Goal: Task Accomplishment & Management: Use online tool/utility

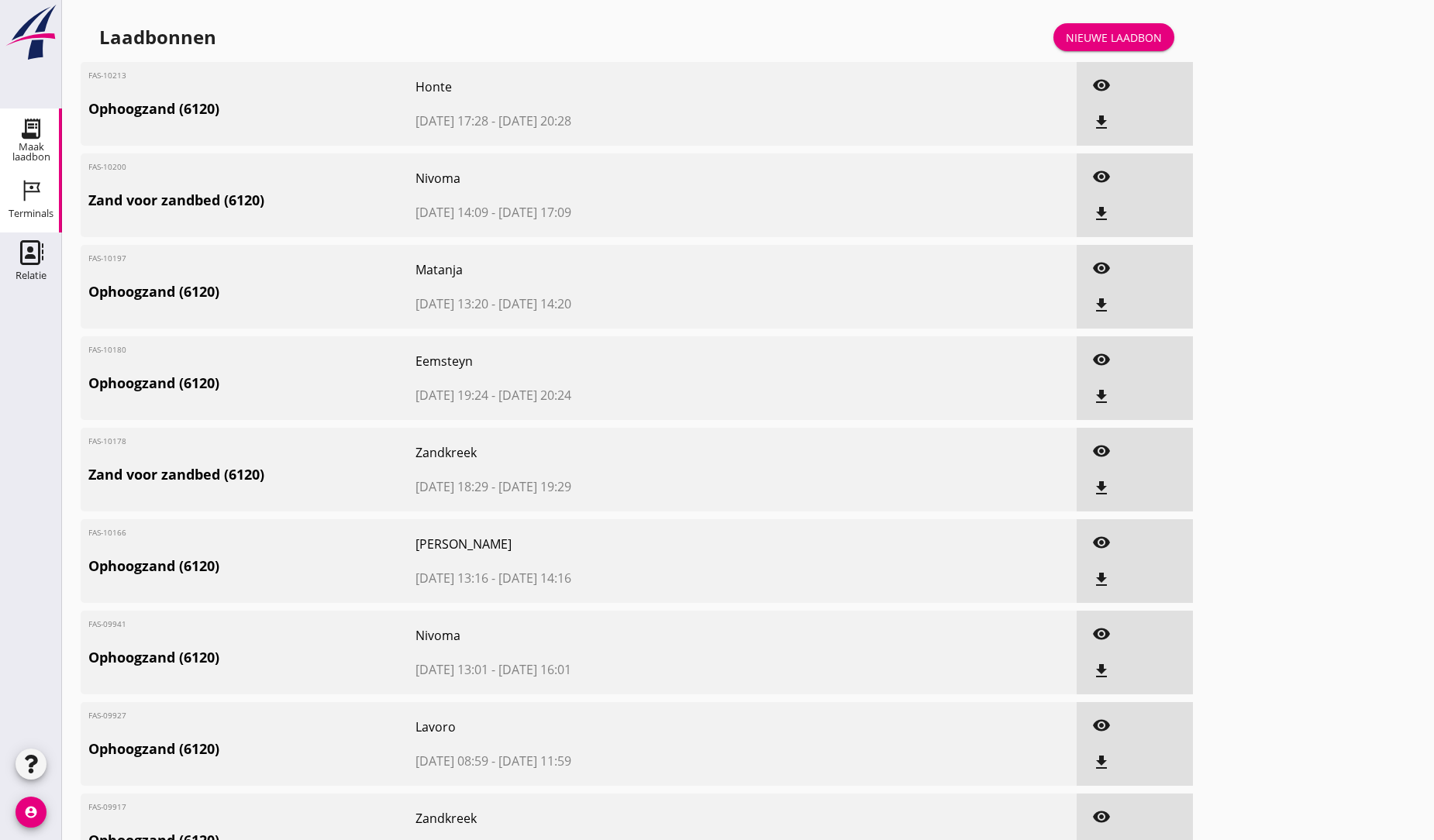
click at [29, 189] on icon "Terminals" at bounding box center [30, 190] width 25 height 25
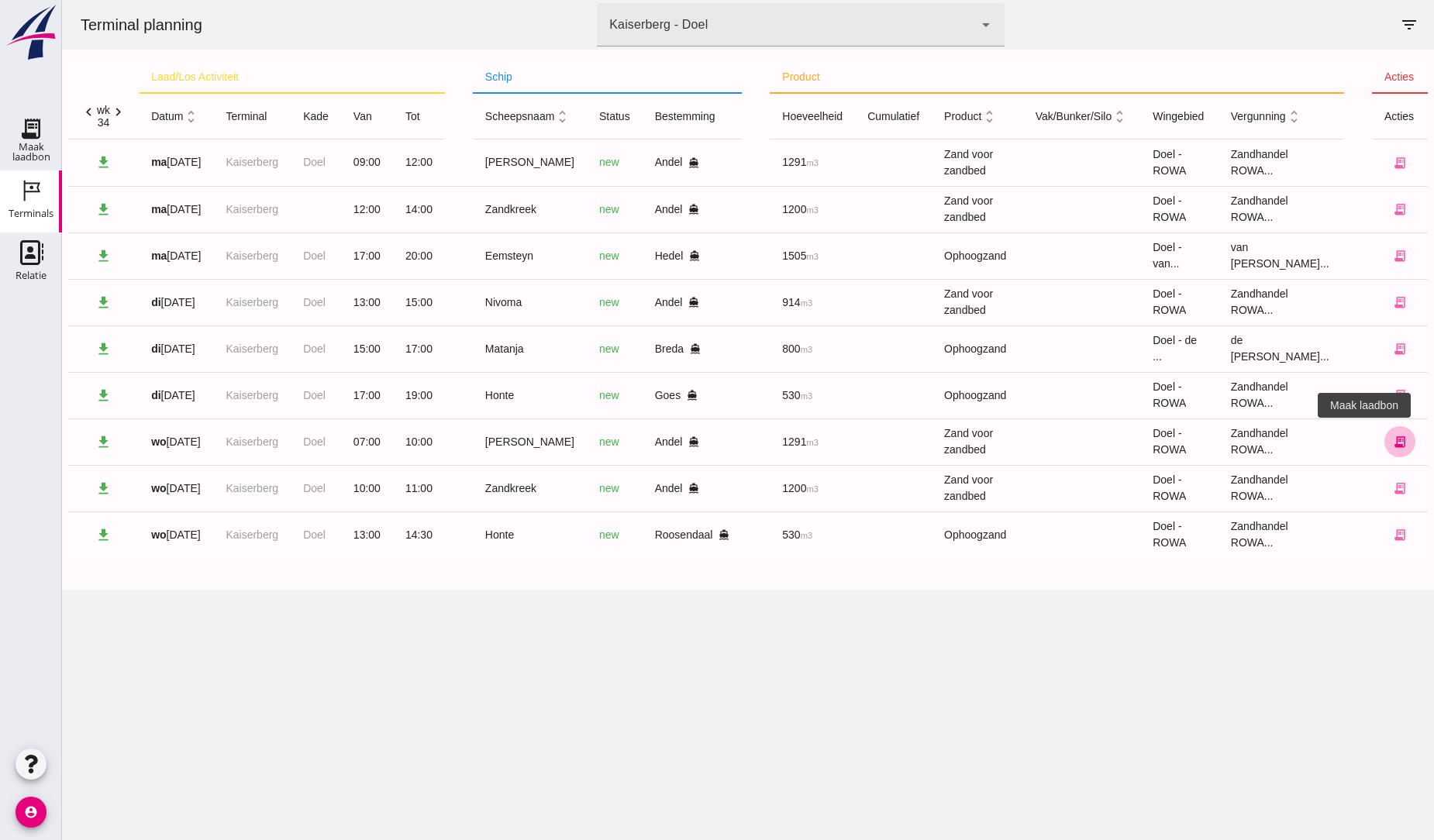
click at [1393, 440] on icon "receipt_long" at bounding box center [1400, 442] width 14 height 14
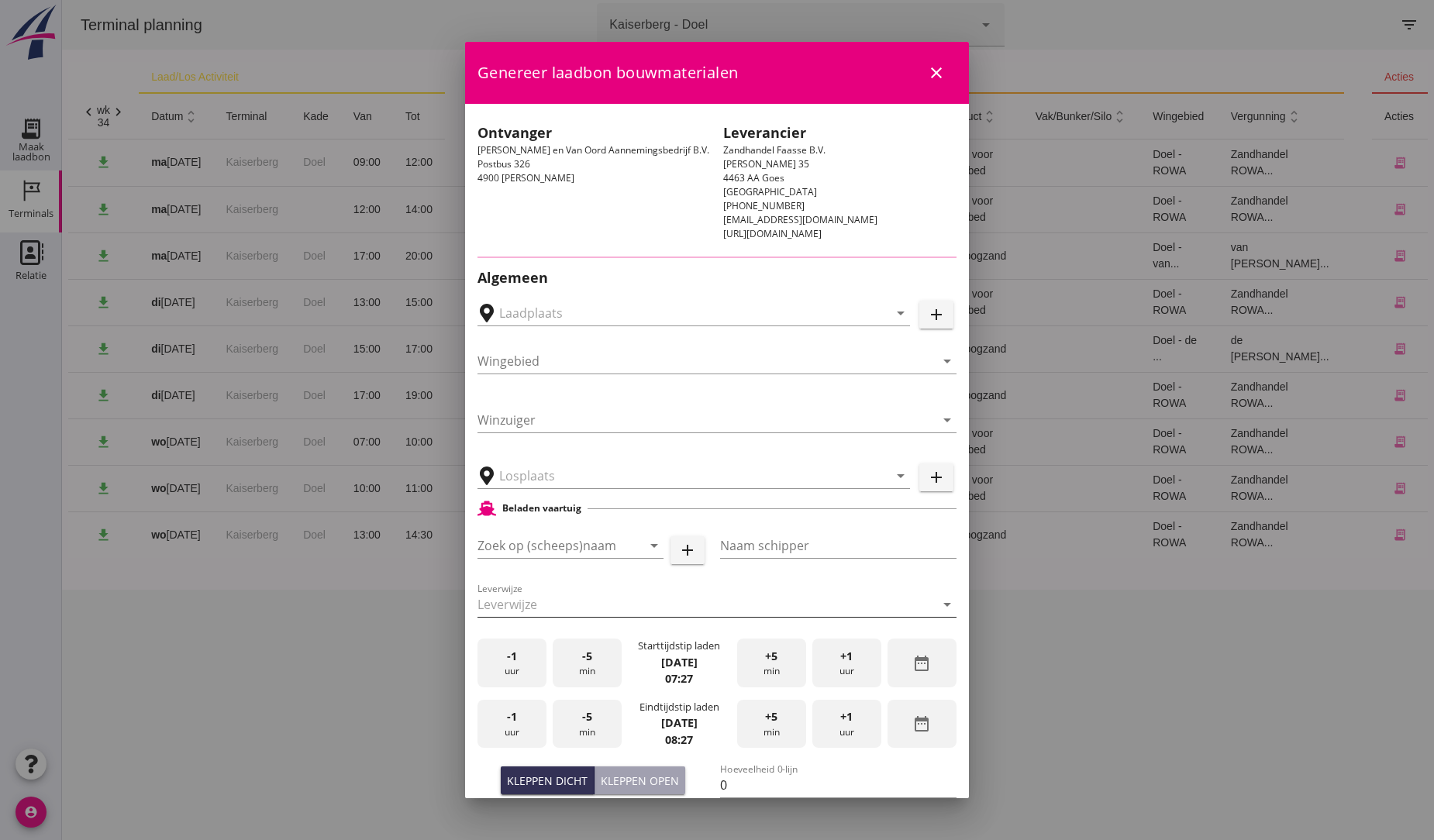
type input "MvO [PERSON_NAME], [PERSON_NAME]"
type input "[PERSON_NAME]"
type input "1291"
type input "Zand voor zandbed (6120)"
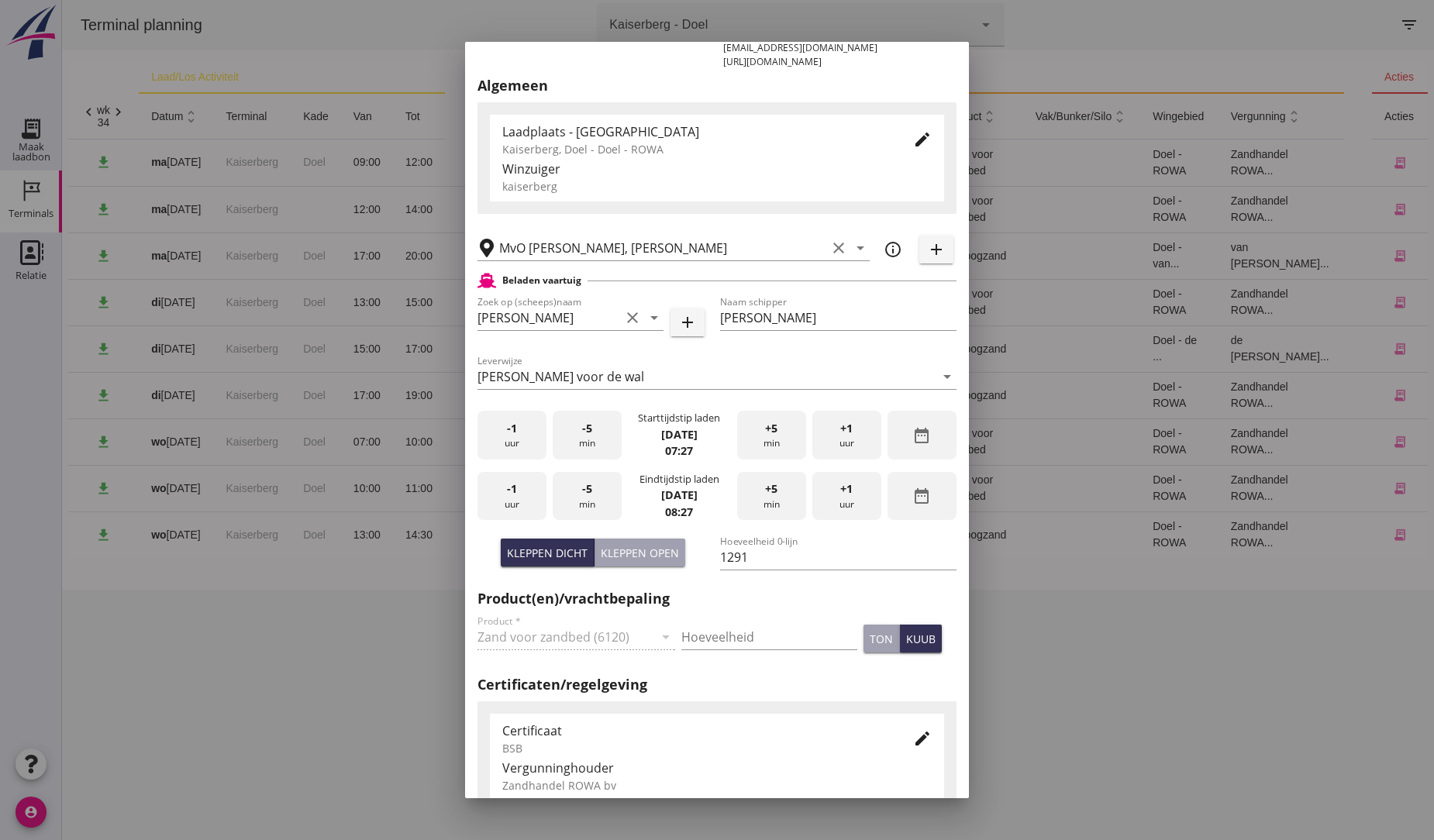
scroll to position [258, 0]
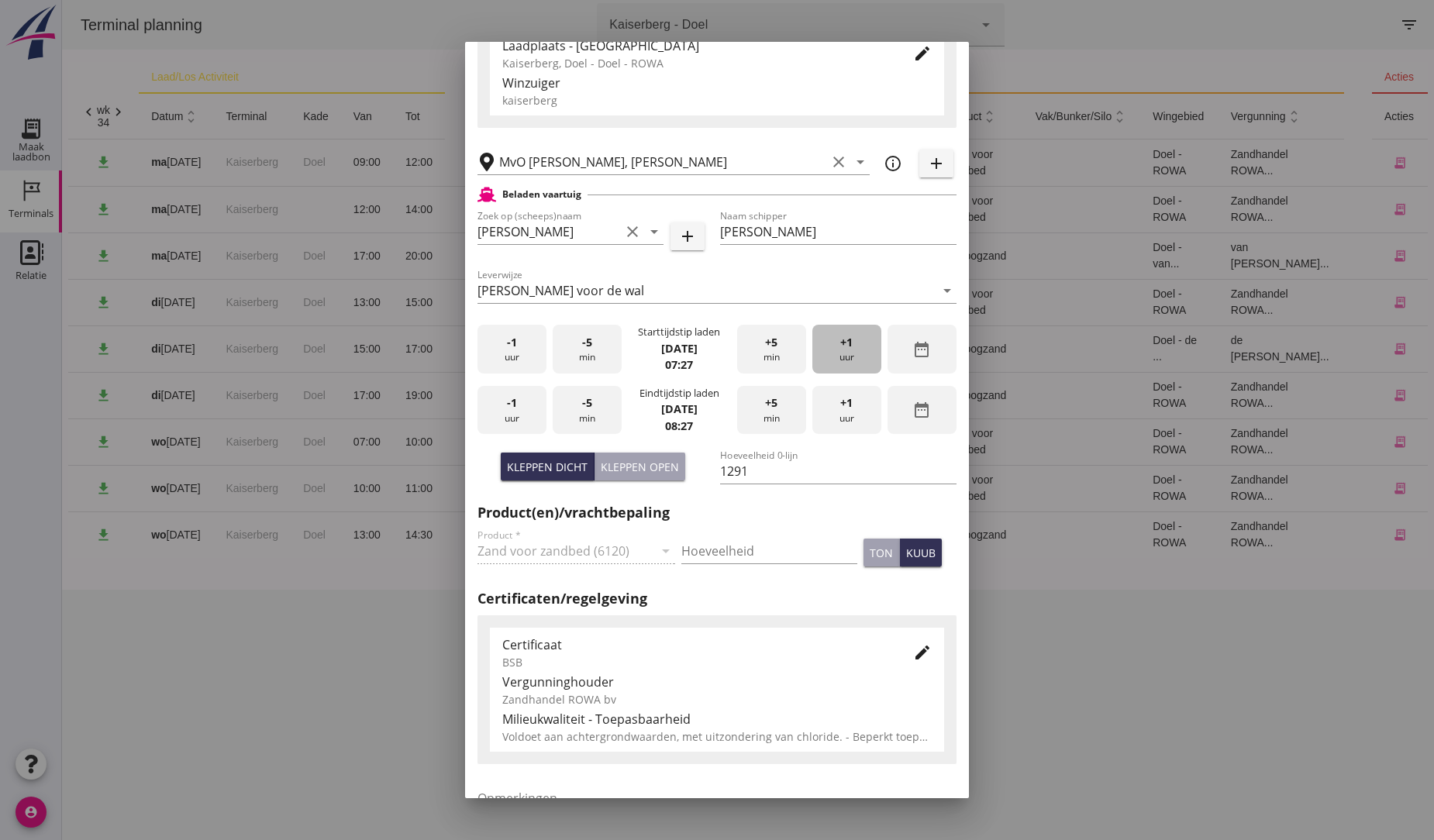
click at [846, 350] on div "+1 uur" at bounding box center [846, 349] width 69 height 49
click at [510, 351] on div "-1 uur" at bounding box center [512, 349] width 69 height 49
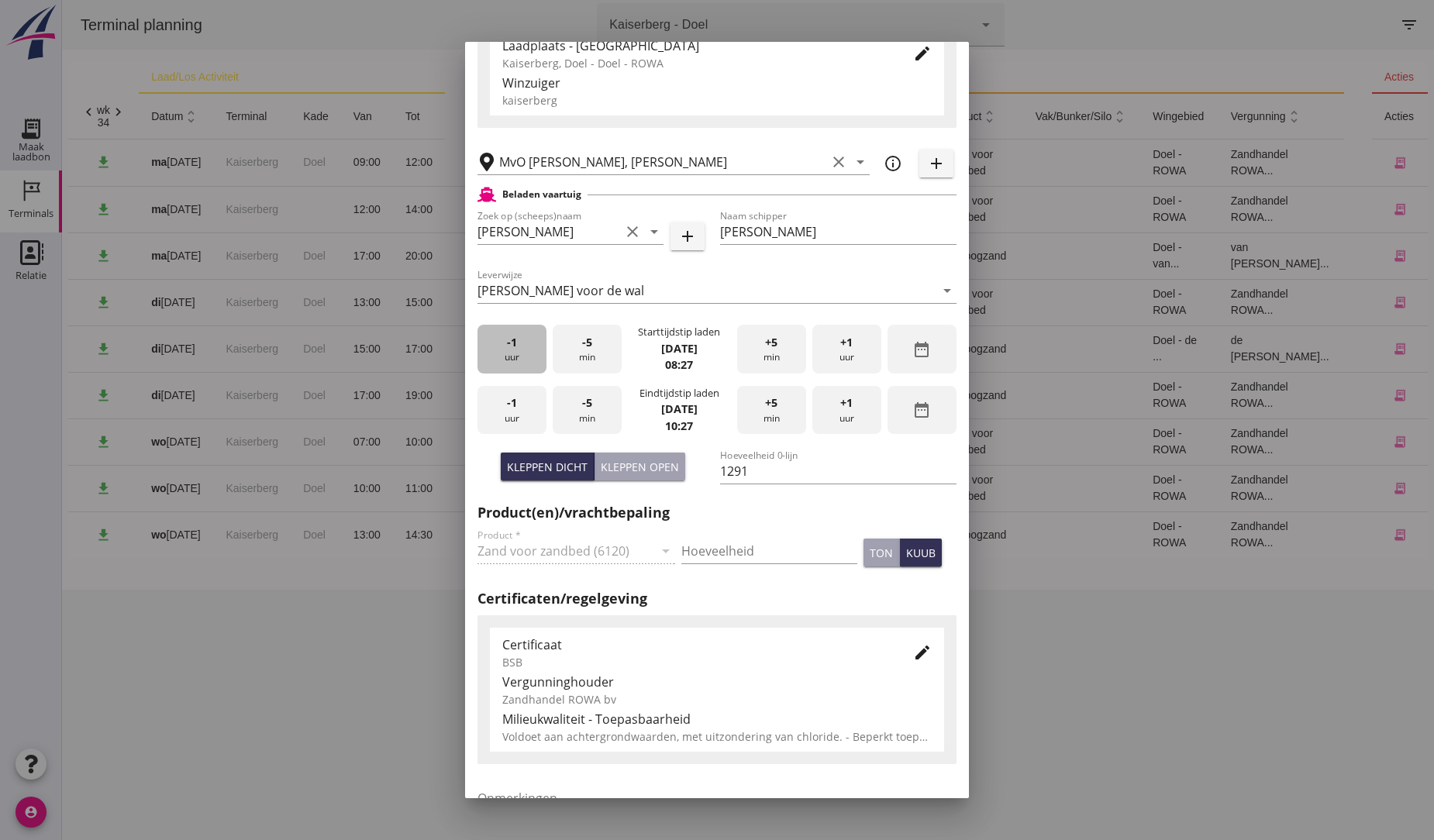
click at [510, 351] on div "-1 uur" at bounding box center [512, 349] width 69 height 49
click at [840, 404] on span "+1" at bounding box center [846, 403] width 13 height 17
click at [513, 404] on span "-1" at bounding box center [512, 403] width 10 height 17
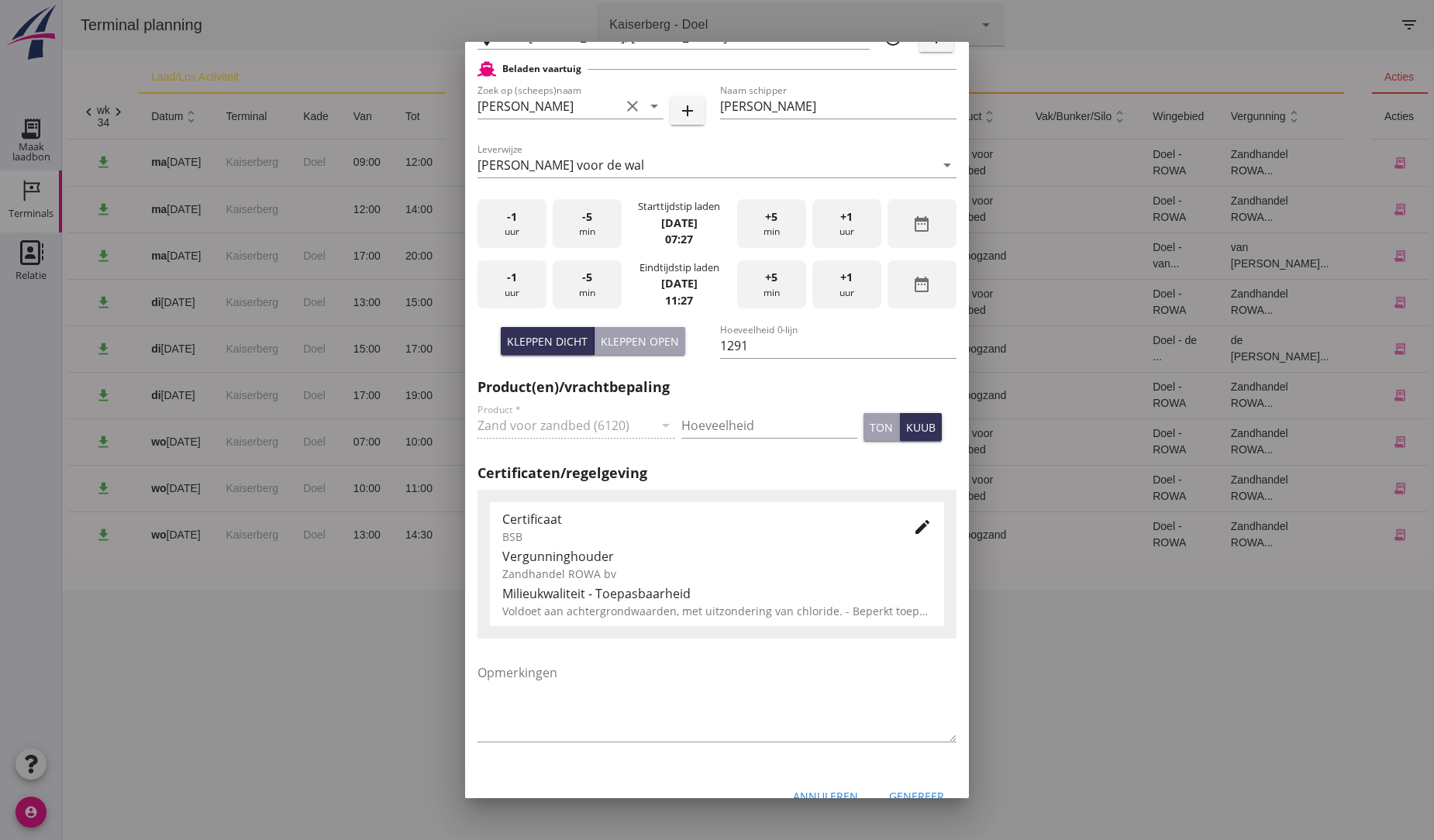
scroll to position [411, 0]
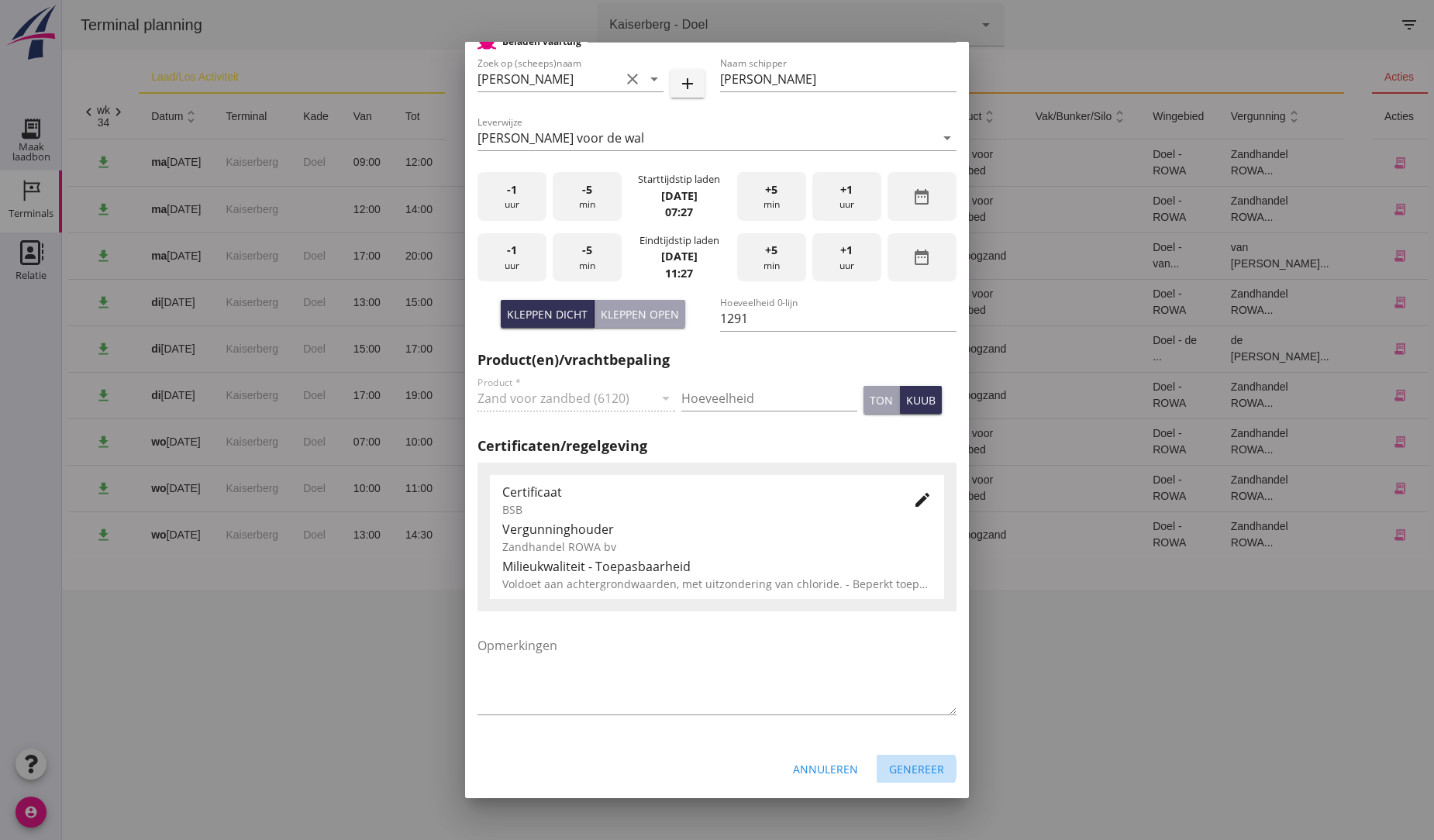
click at [908, 764] on div "Genereer" at bounding box center [916, 769] width 55 height 16
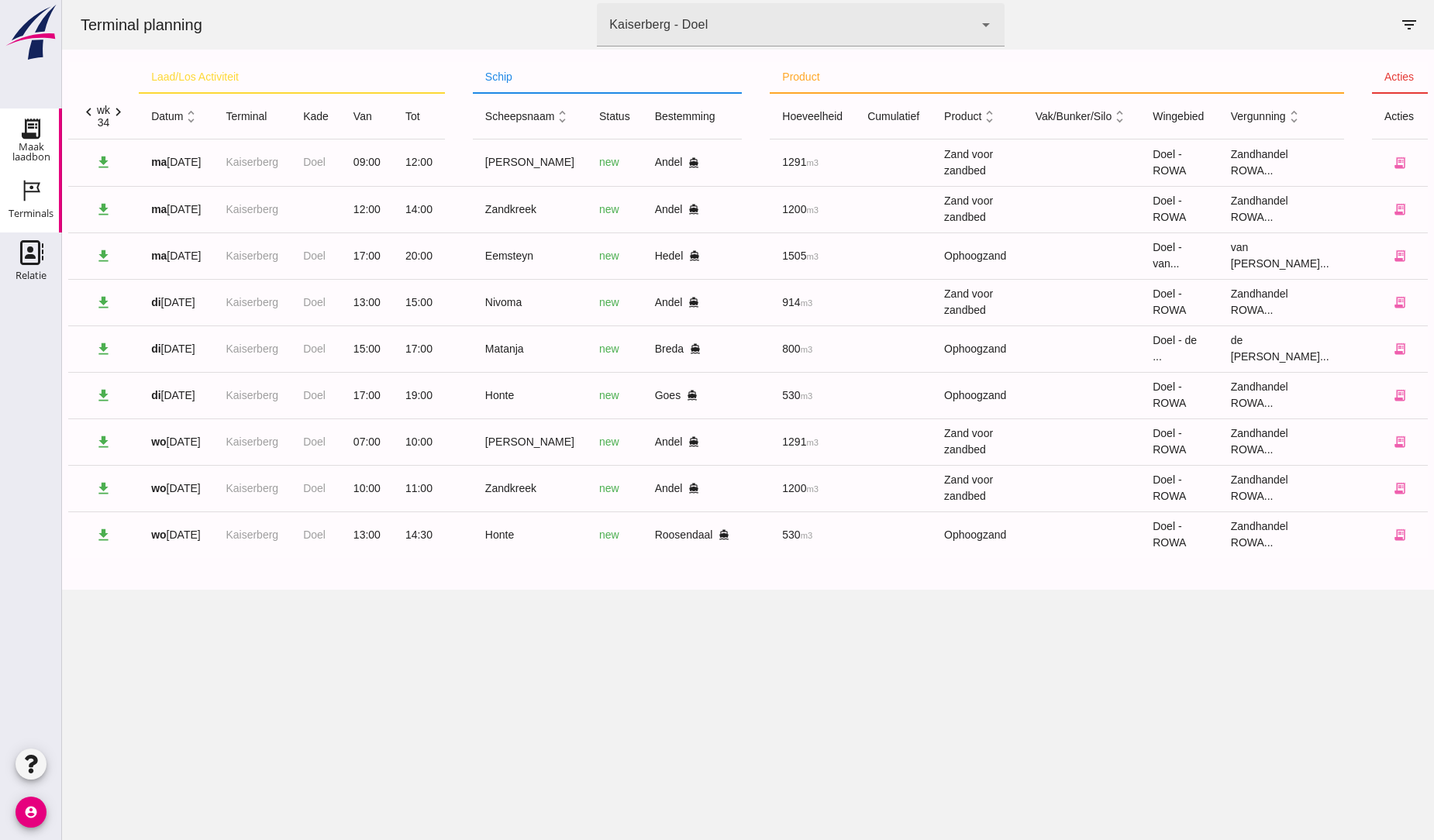
click at [43, 141] on div "Maak laadbon" at bounding box center [31, 151] width 62 height 21
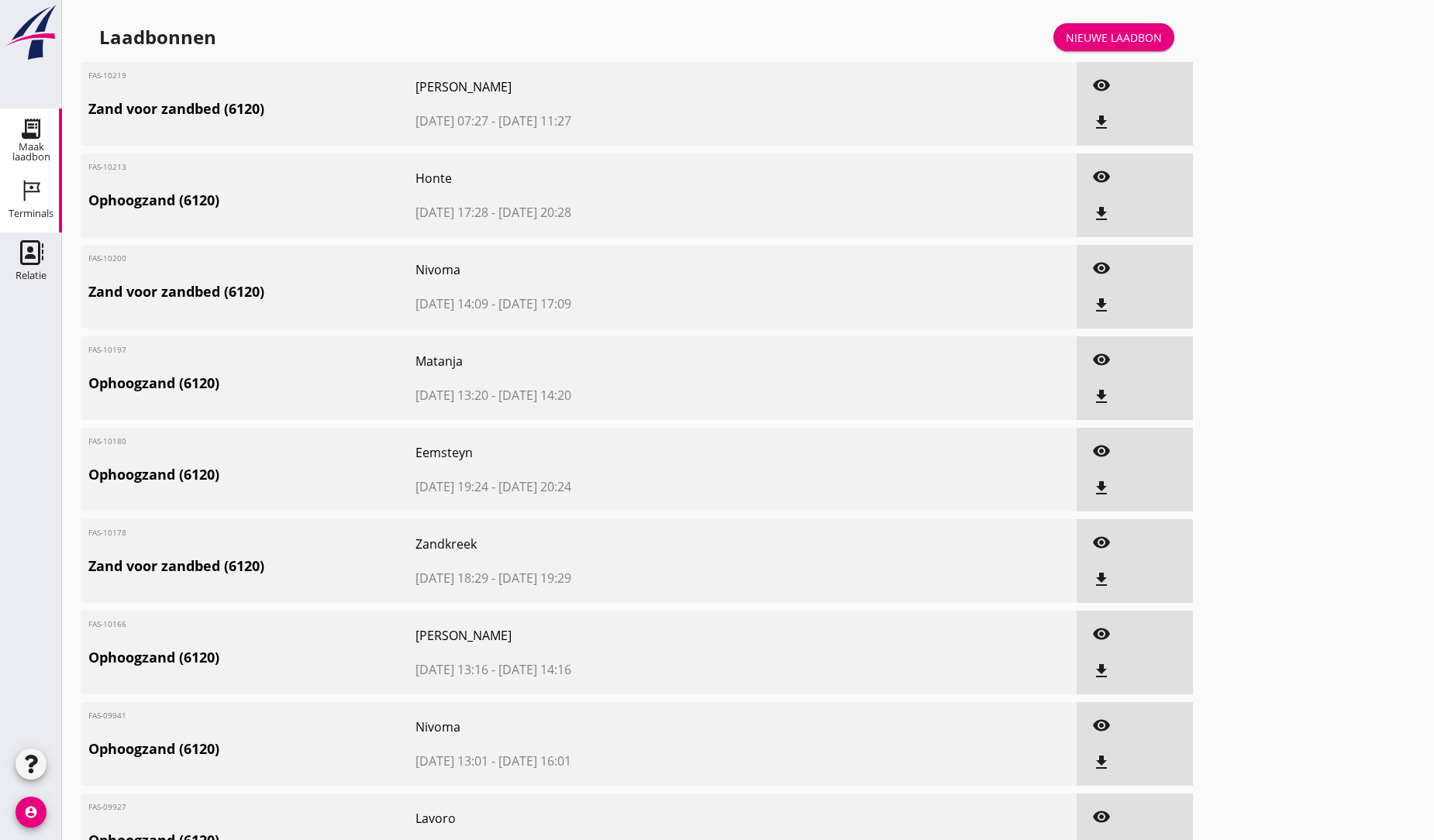
click at [40, 187] on icon "Terminals" at bounding box center [30, 190] width 25 height 25
